Goal: Transaction & Acquisition: Subscribe to service/newsletter

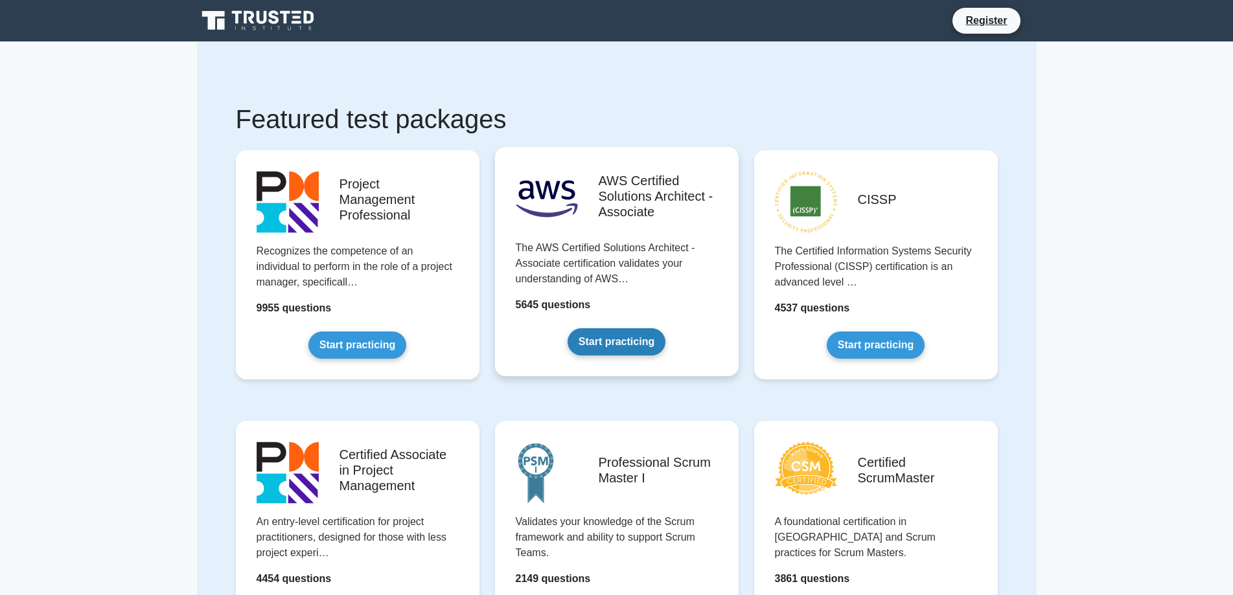
click at [580, 328] on link "Start practicing" at bounding box center [617, 341] width 98 height 27
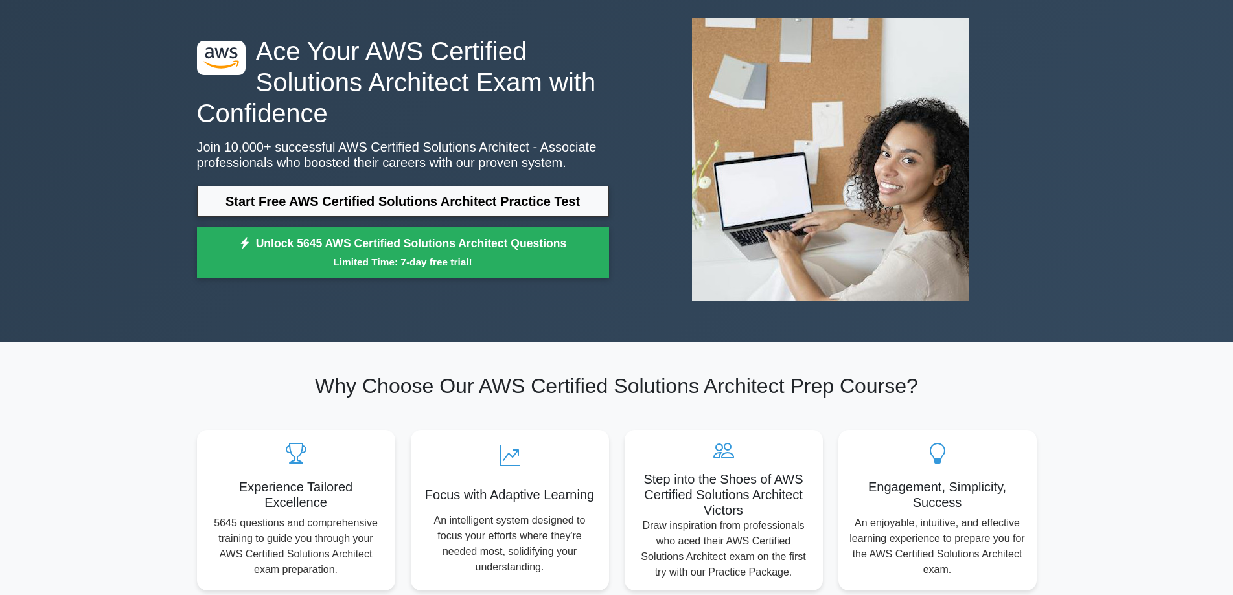
scroll to position [65, 0]
click at [403, 13] on div ".st0{fill:#252F3E;} .st1{fill-rule:evenodd;clip-rule:evenodd;fill:#FF9900;} Ace…" at bounding box center [616, 160] width 855 height 304
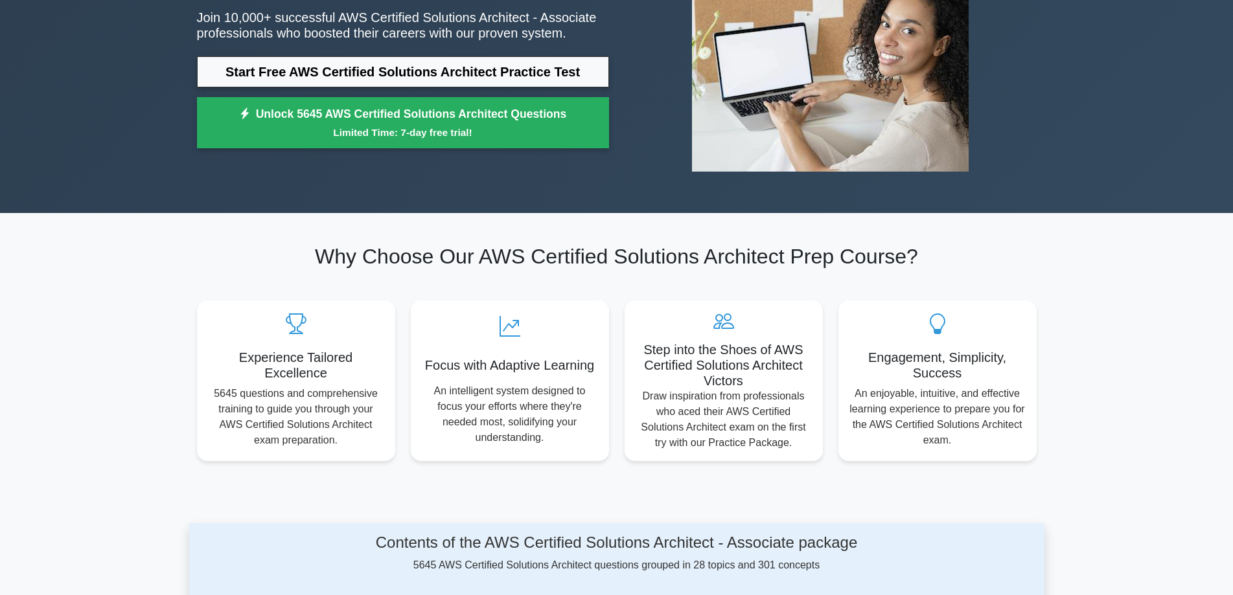
scroll to position [0, 0]
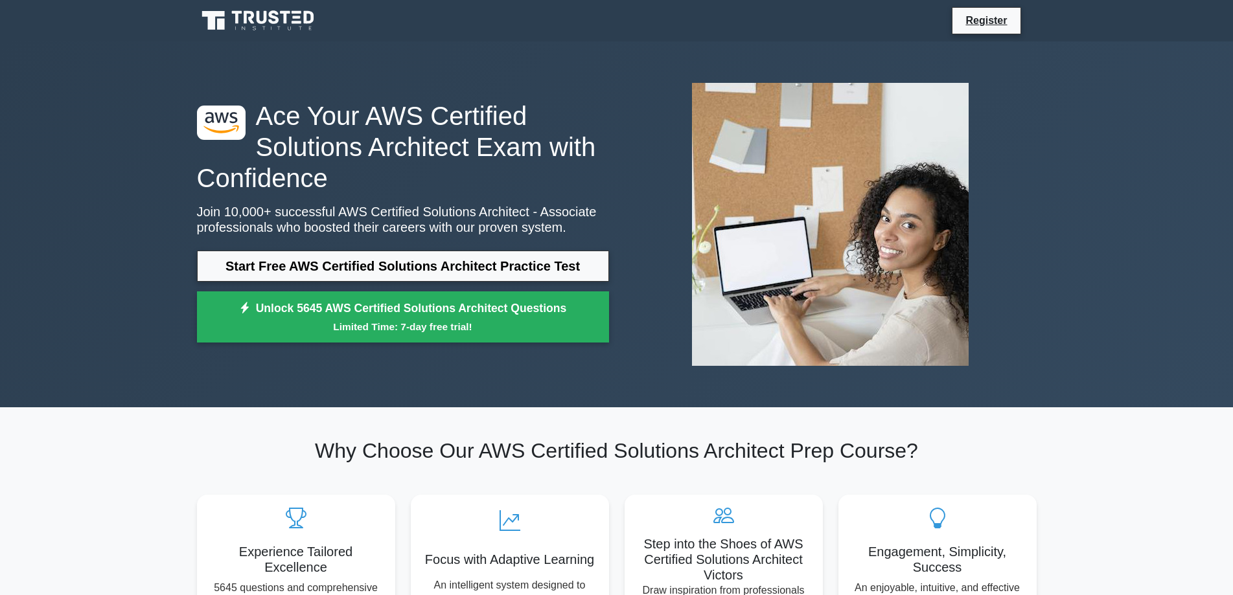
click at [266, 38] on nav "Register" at bounding box center [616, 20] width 1233 height 41
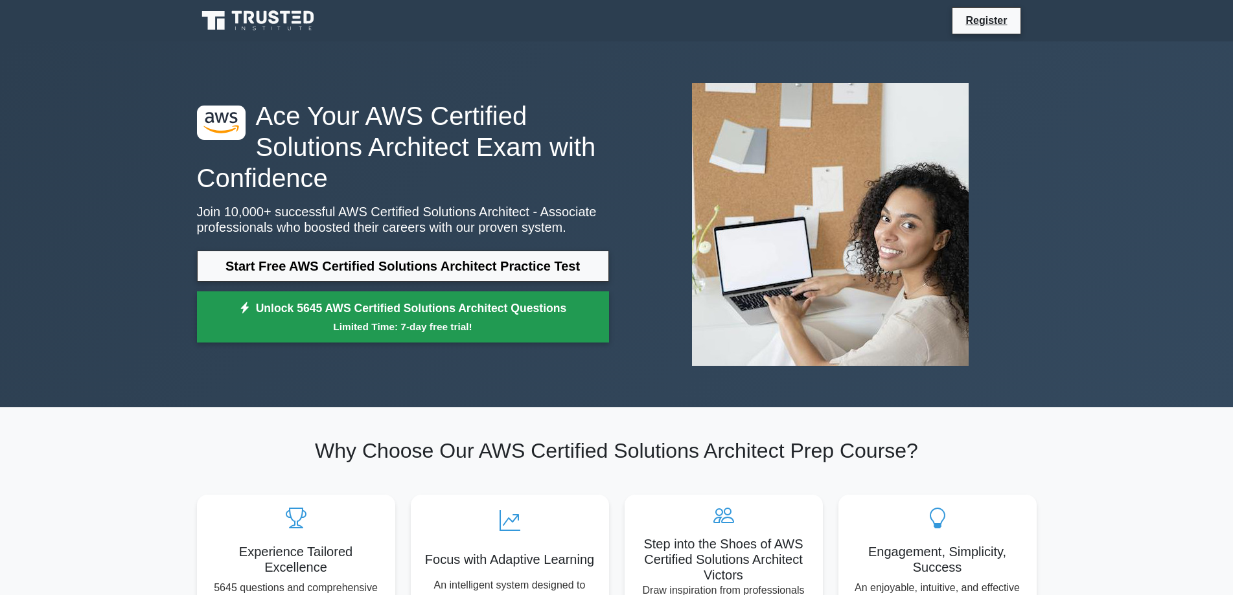
click at [336, 327] on small "Limited Time: 7-day free trial!" at bounding box center [403, 326] width 380 height 15
